Goal: Book appointment/travel/reservation

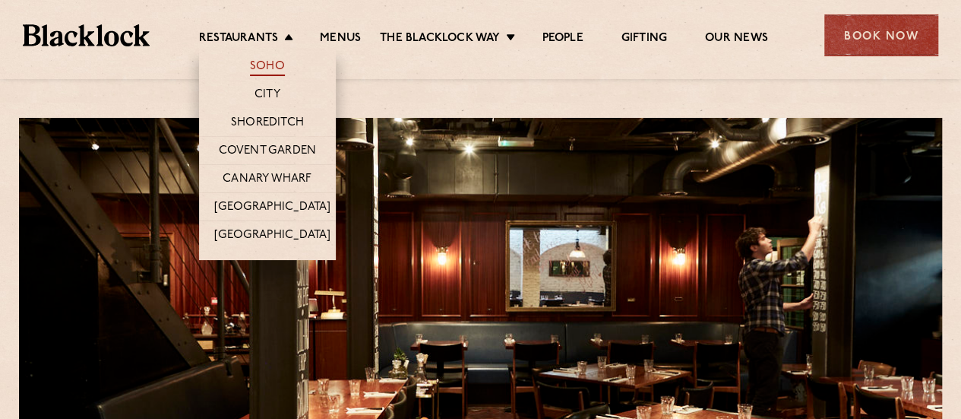
click at [278, 69] on link "Soho" at bounding box center [267, 67] width 35 height 17
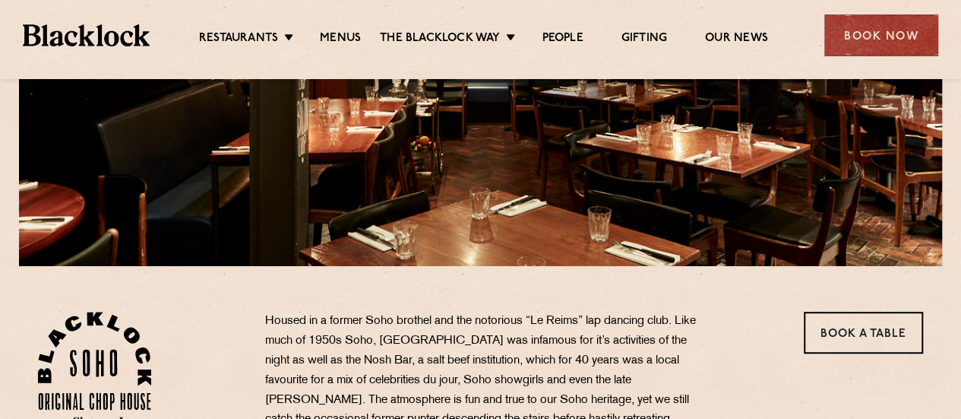
scroll to position [380, 0]
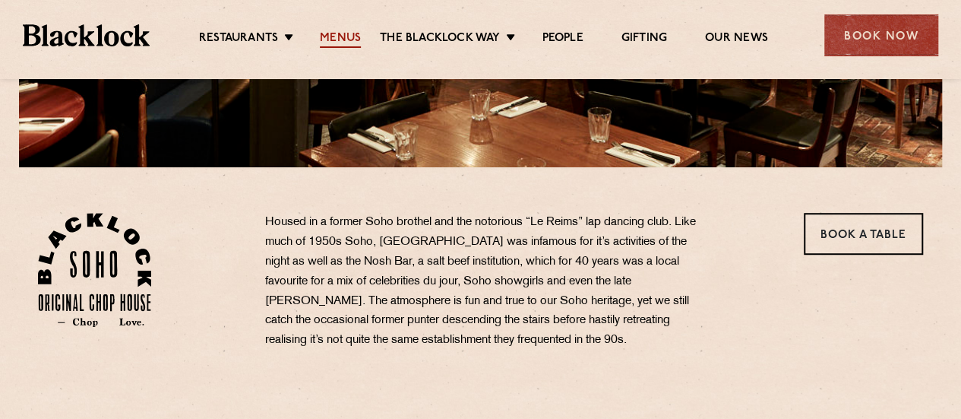
click at [347, 37] on link "Menus" at bounding box center [340, 39] width 41 height 17
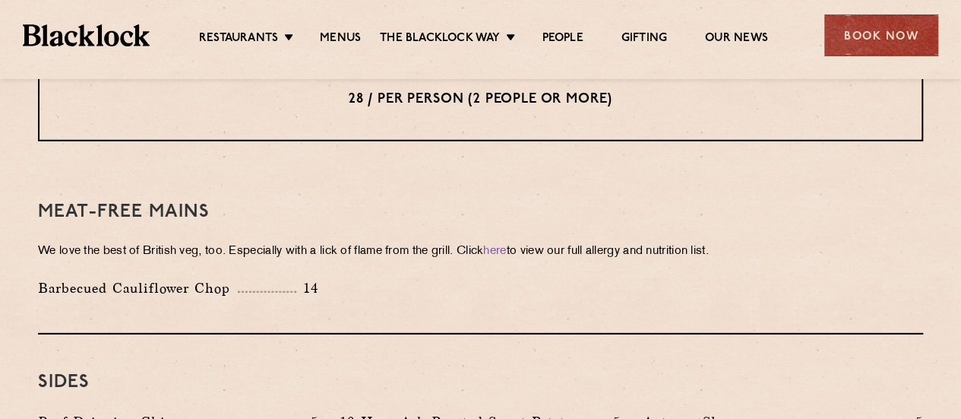
scroll to position [2204, 0]
